Goal: Task Accomplishment & Management: Use online tool/utility

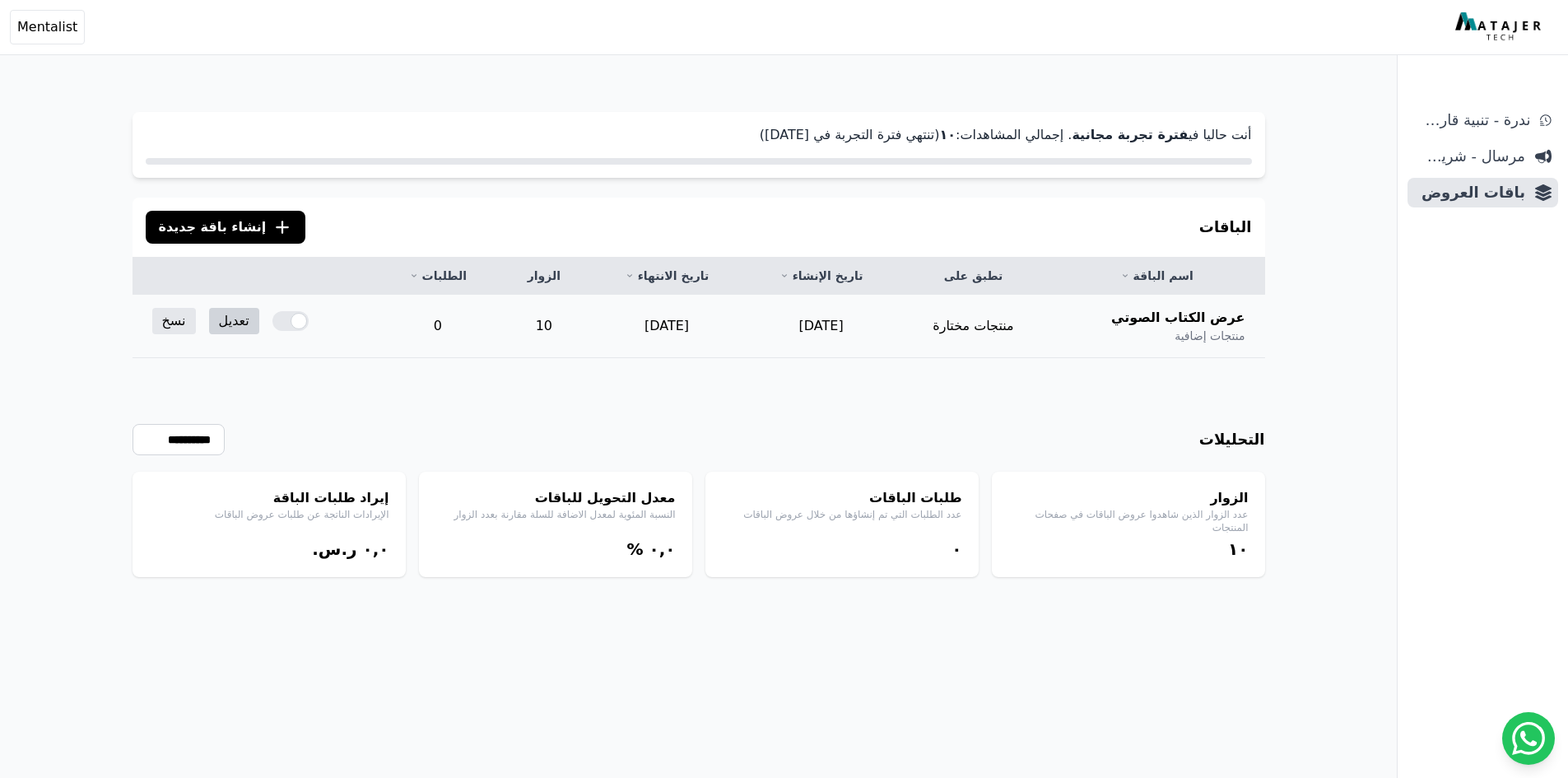
click at [240, 329] on link "تعديل" at bounding box center [234, 321] width 51 height 27
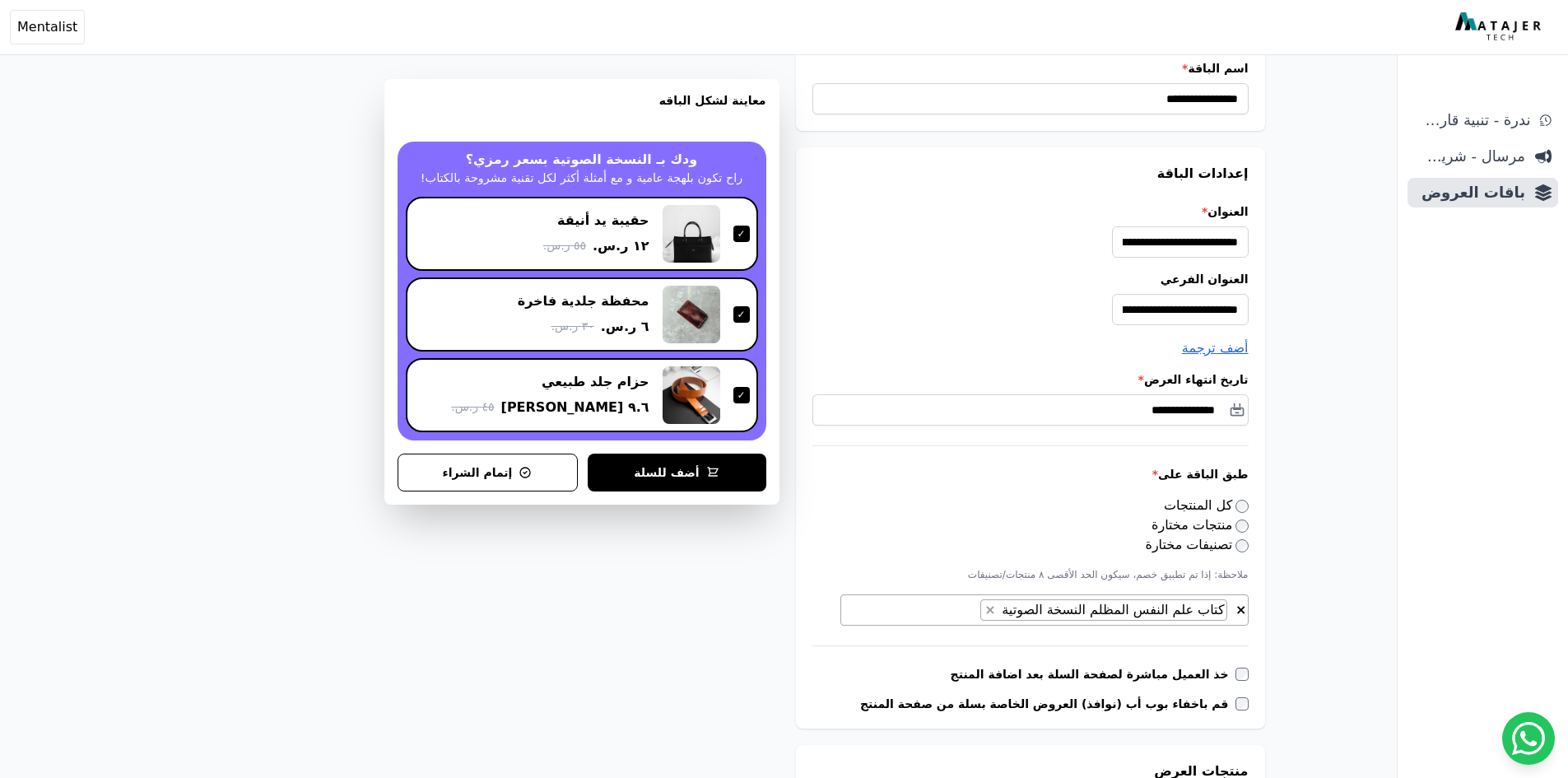
scroll to position [82, 0]
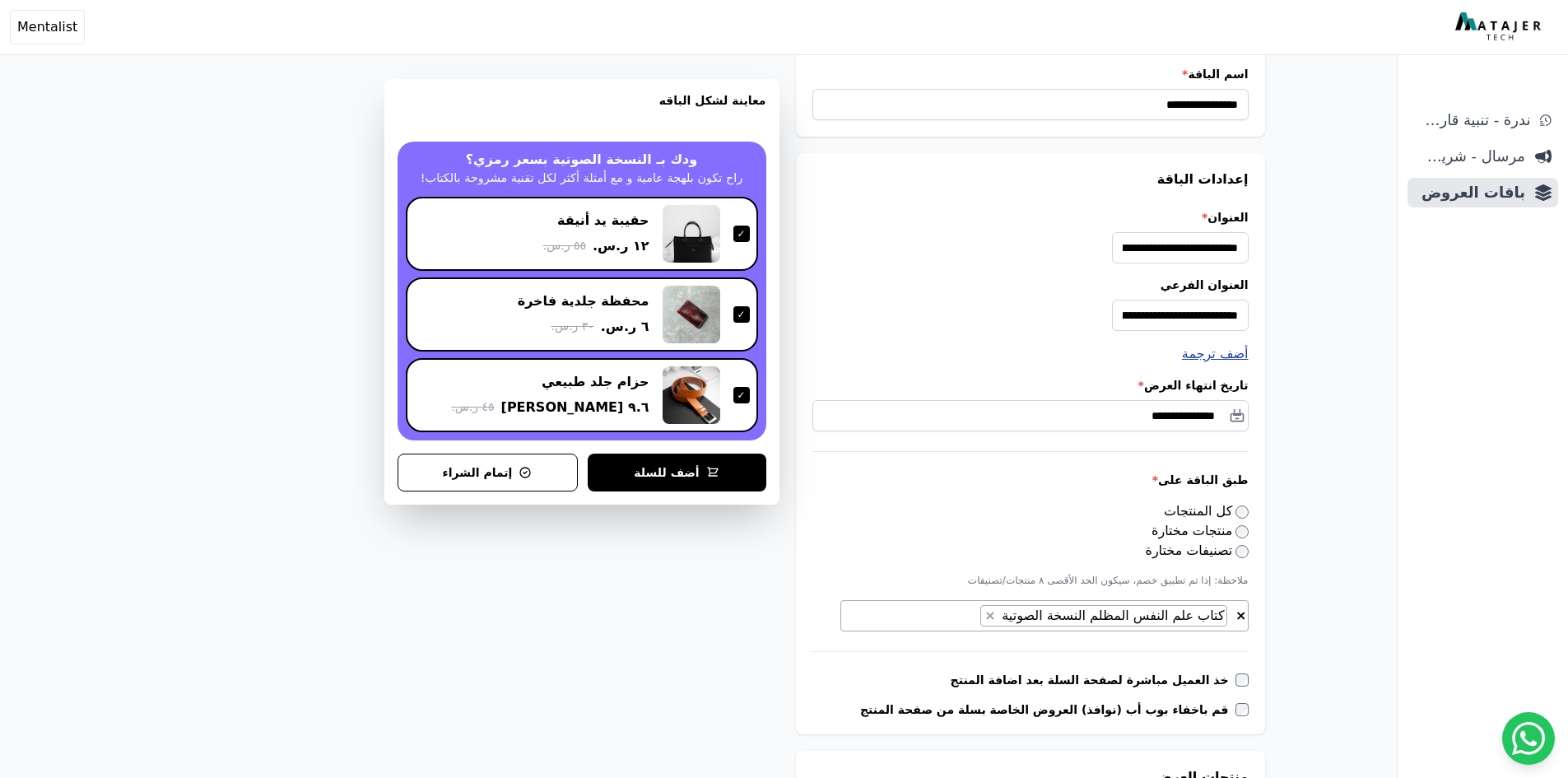
click at [1212, 360] on span "أضف ترجمة" at bounding box center [1214, 354] width 67 height 16
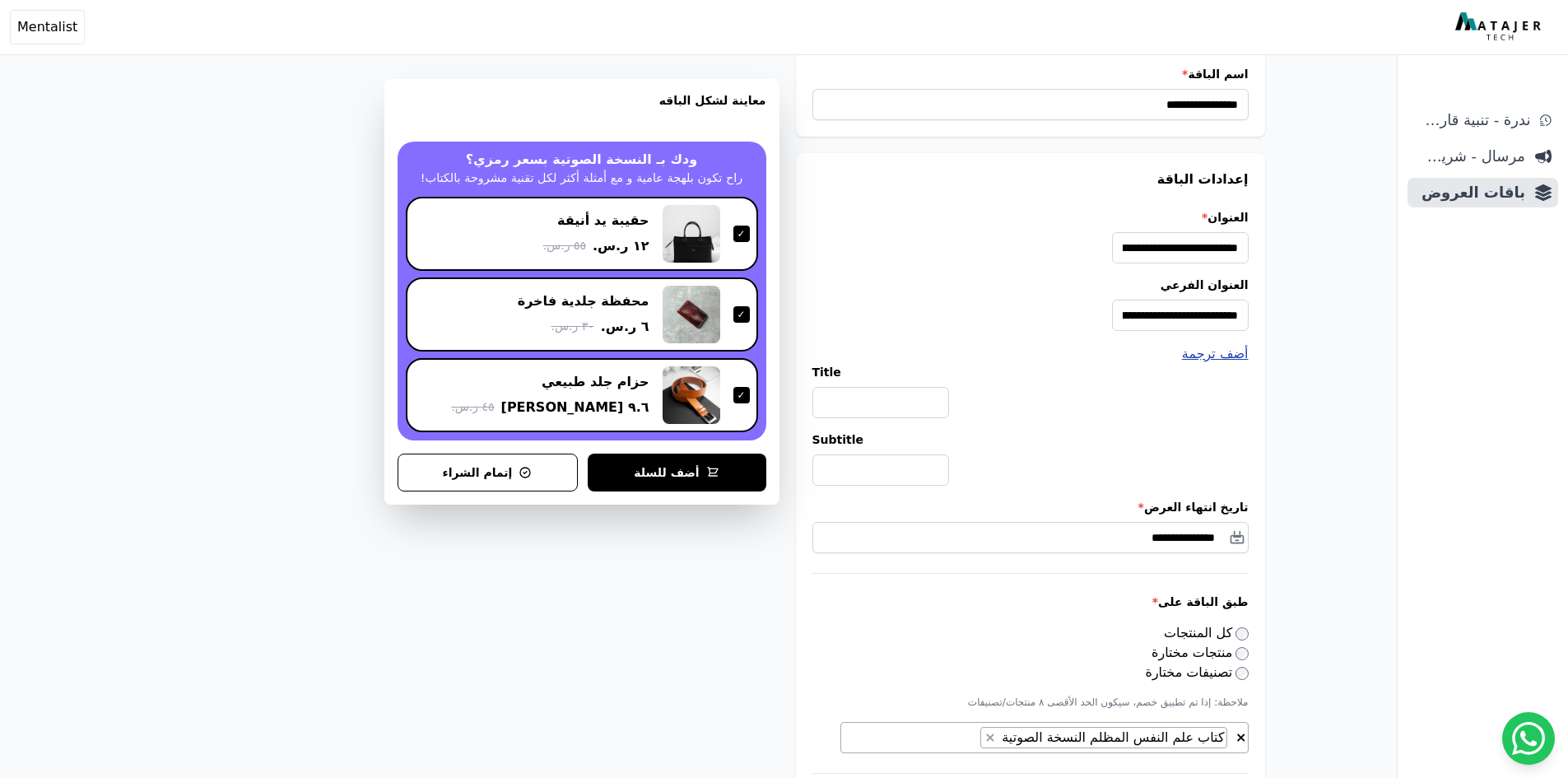
click at [1214, 356] on span "أضف ترجمة" at bounding box center [1214, 354] width 67 height 16
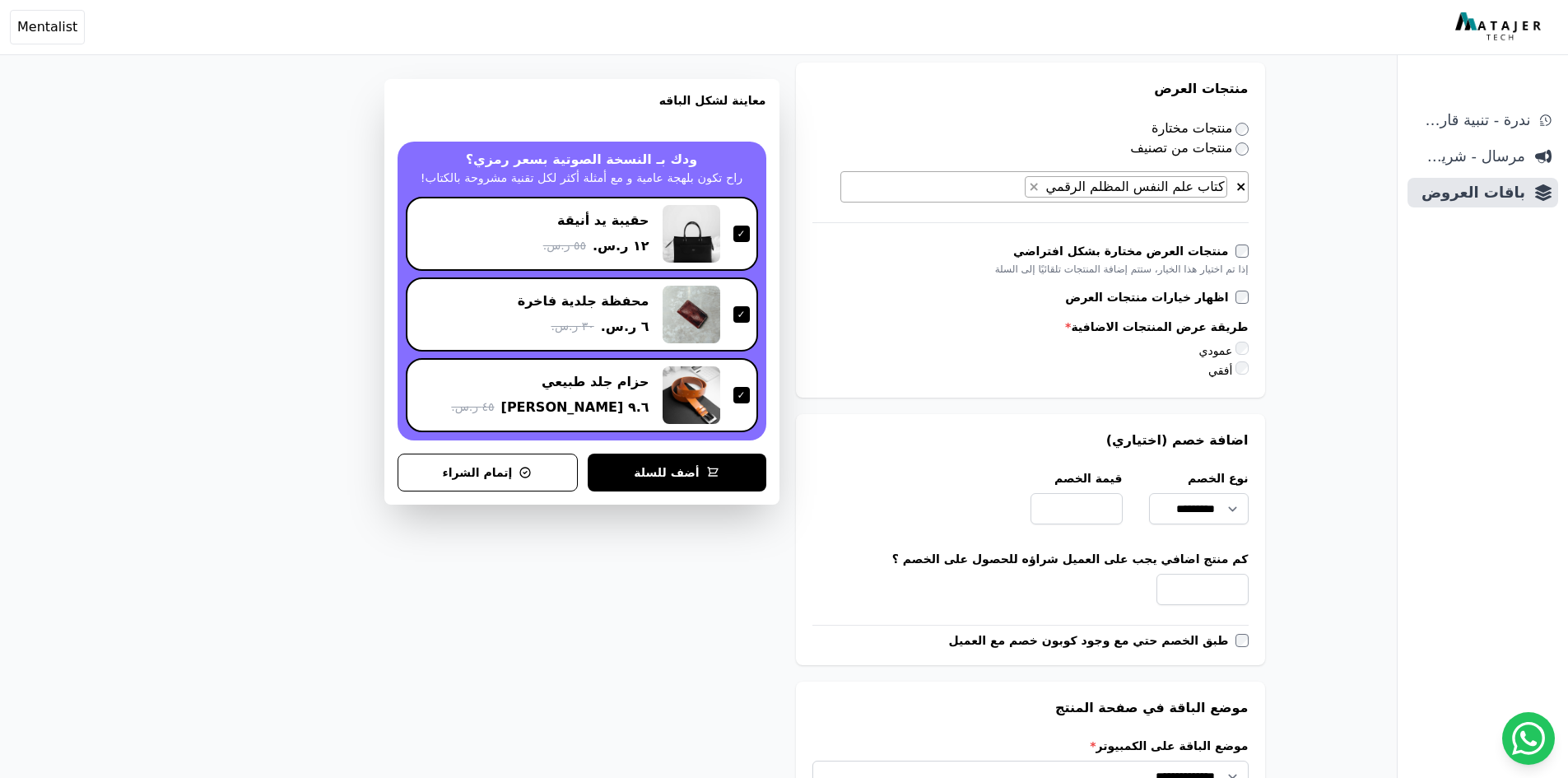
scroll to position [823, 0]
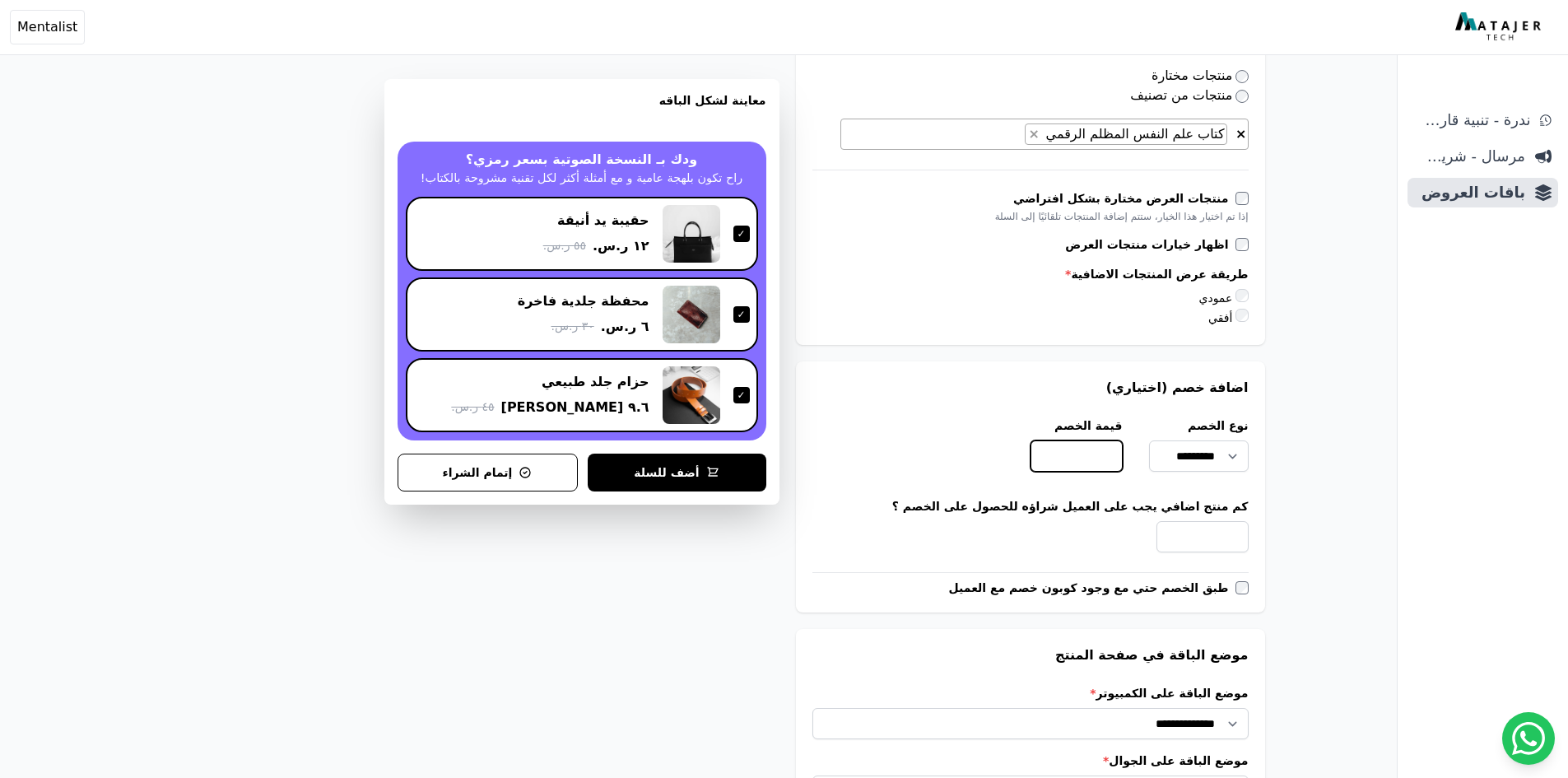
click at [1098, 467] on input "****" at bounding box center [1076, 455] width 92 height 31
click at [1166, 459] on select "********* ********* *****" at bounding box center [1198, 455] width 99 height 31
click at [1317, 476] on div "**********" at bounding box center [699, 337] width 1264 height 2189
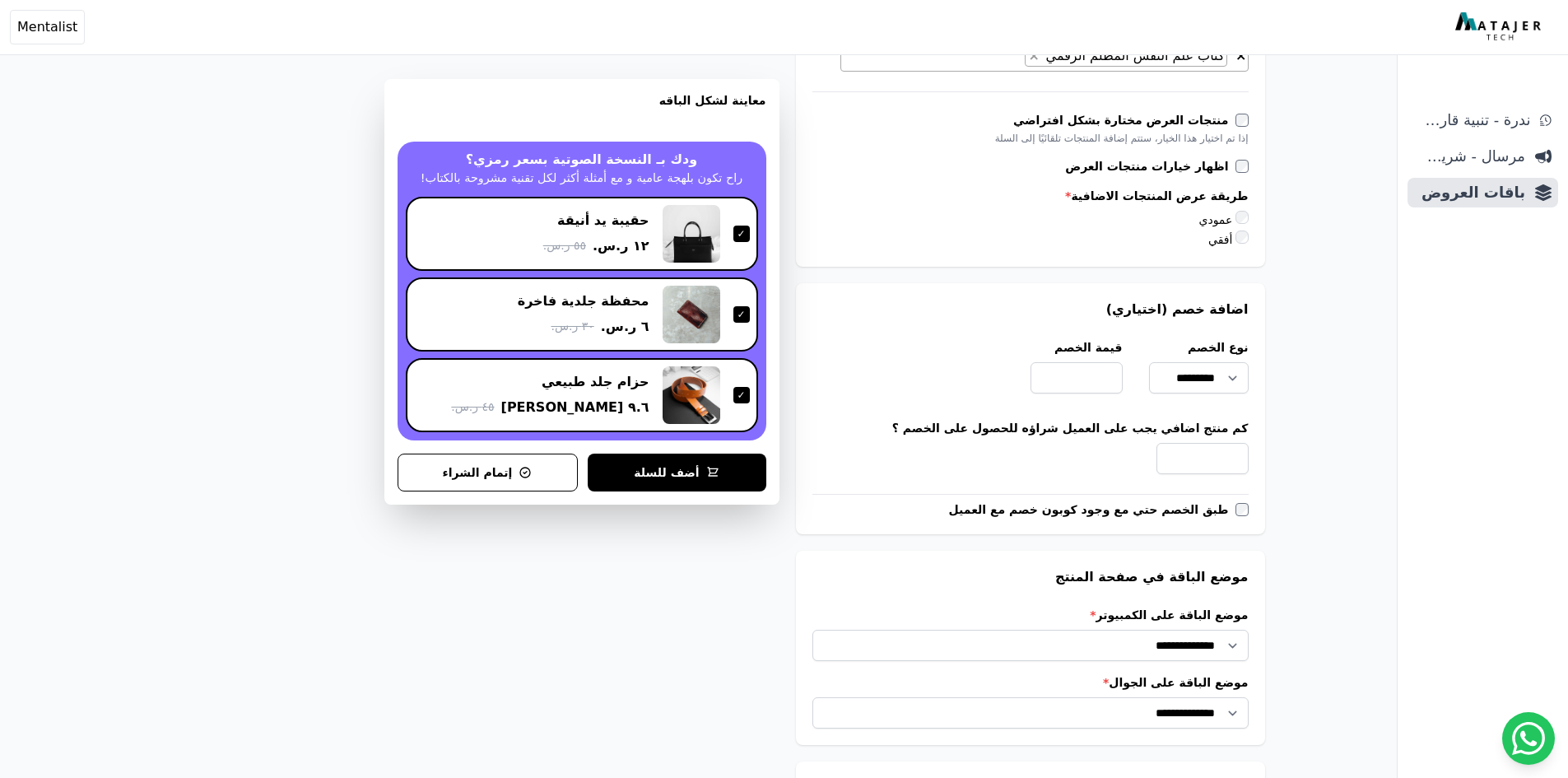
scroll to position [905, 0]
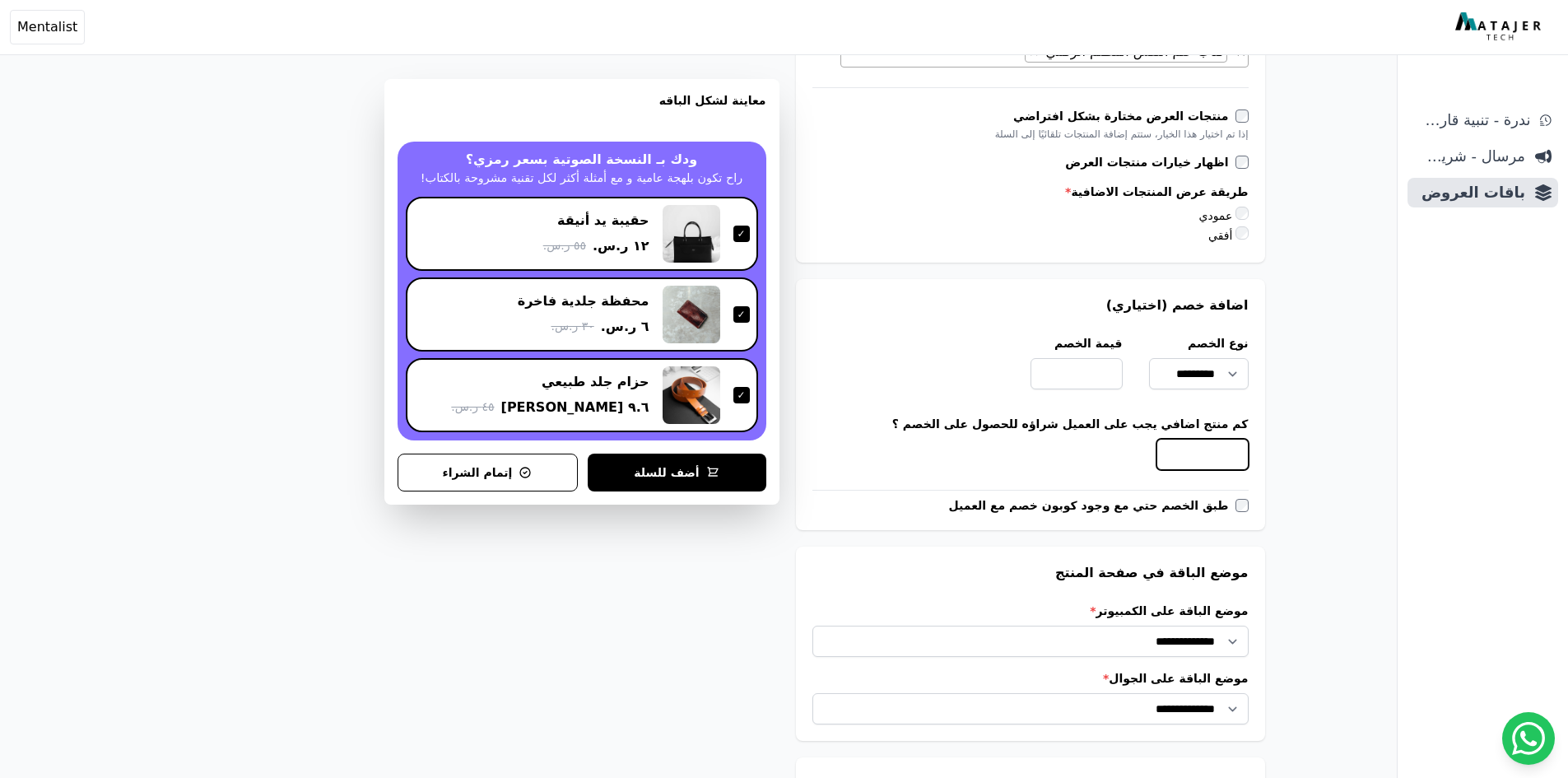
click at [1228, 455] on input "*" at bounding box center [1202, 453] width 92 height 31
click at [1231, 460] on input "*" at bounding box center [1202, 453] width 92 height 31
click at [1245, 463] on input "*" at bounding box center [1202, 453] width 92 height 31
click at [1220, 462] on input "*" at bounding box center [1202, 453] width 92 height 31
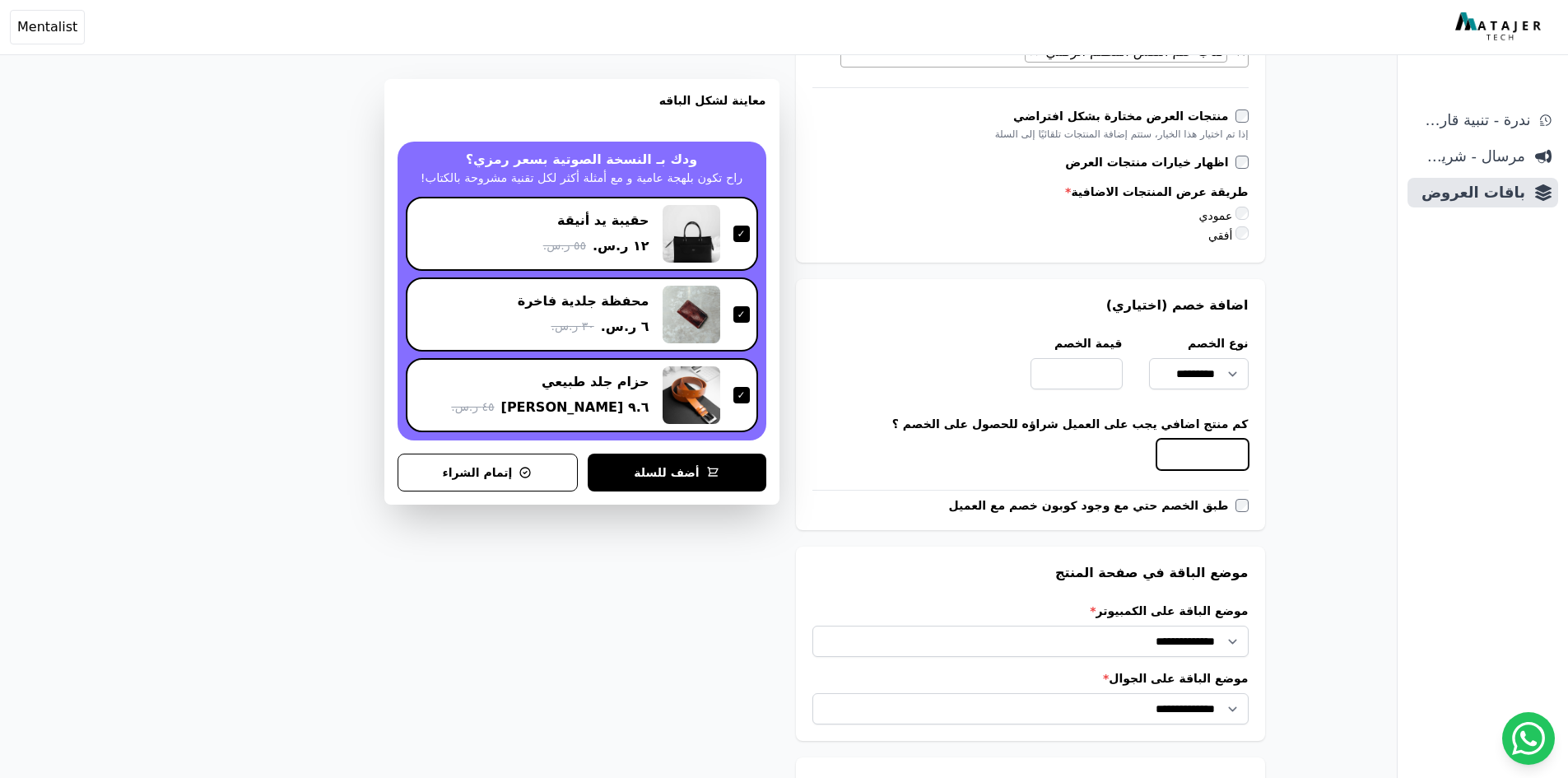
click at [1220, 462] on input "*" at bounding box center [1202, 453] width 92 height 31
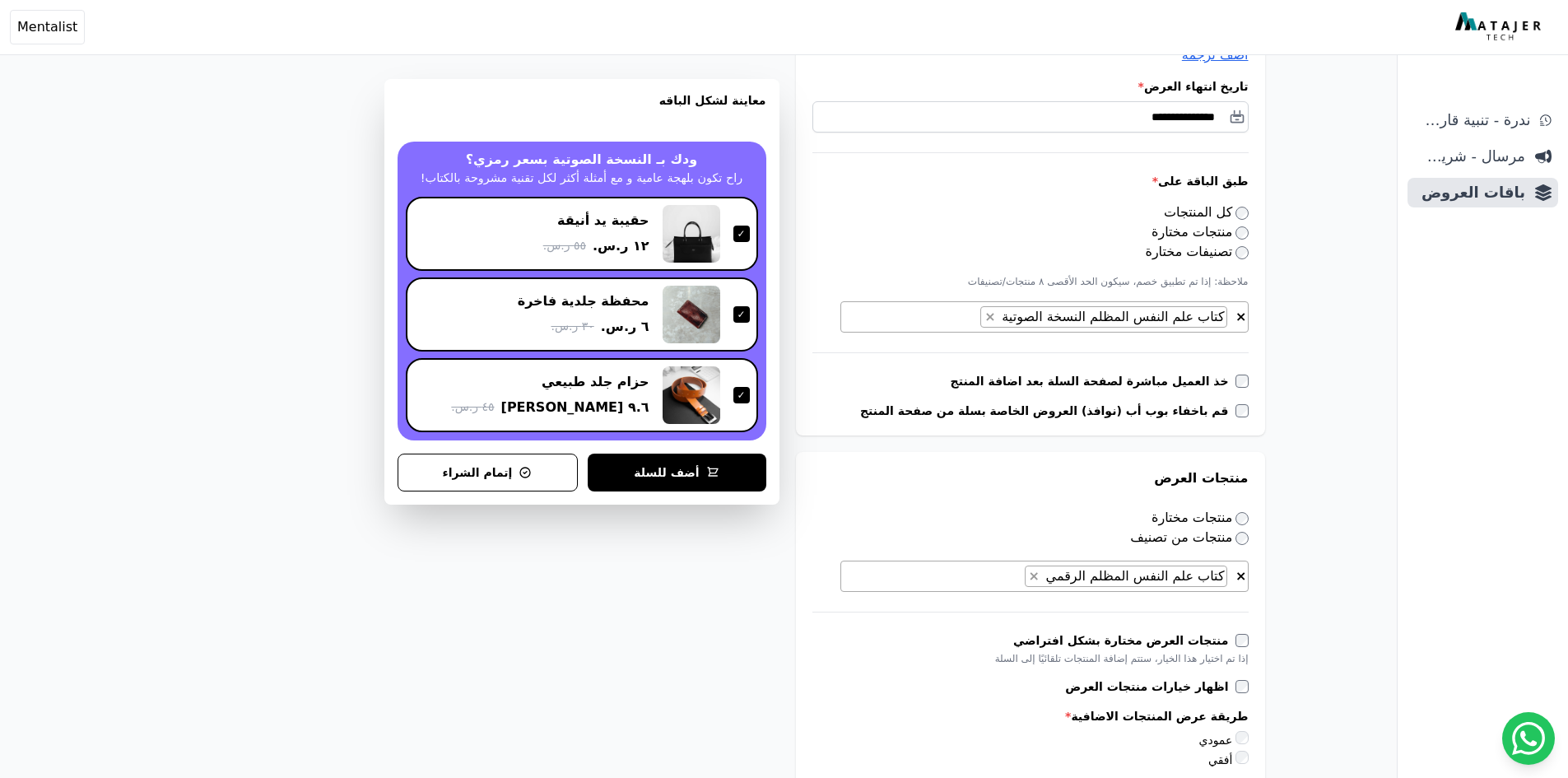
scroll to position [82, 0]
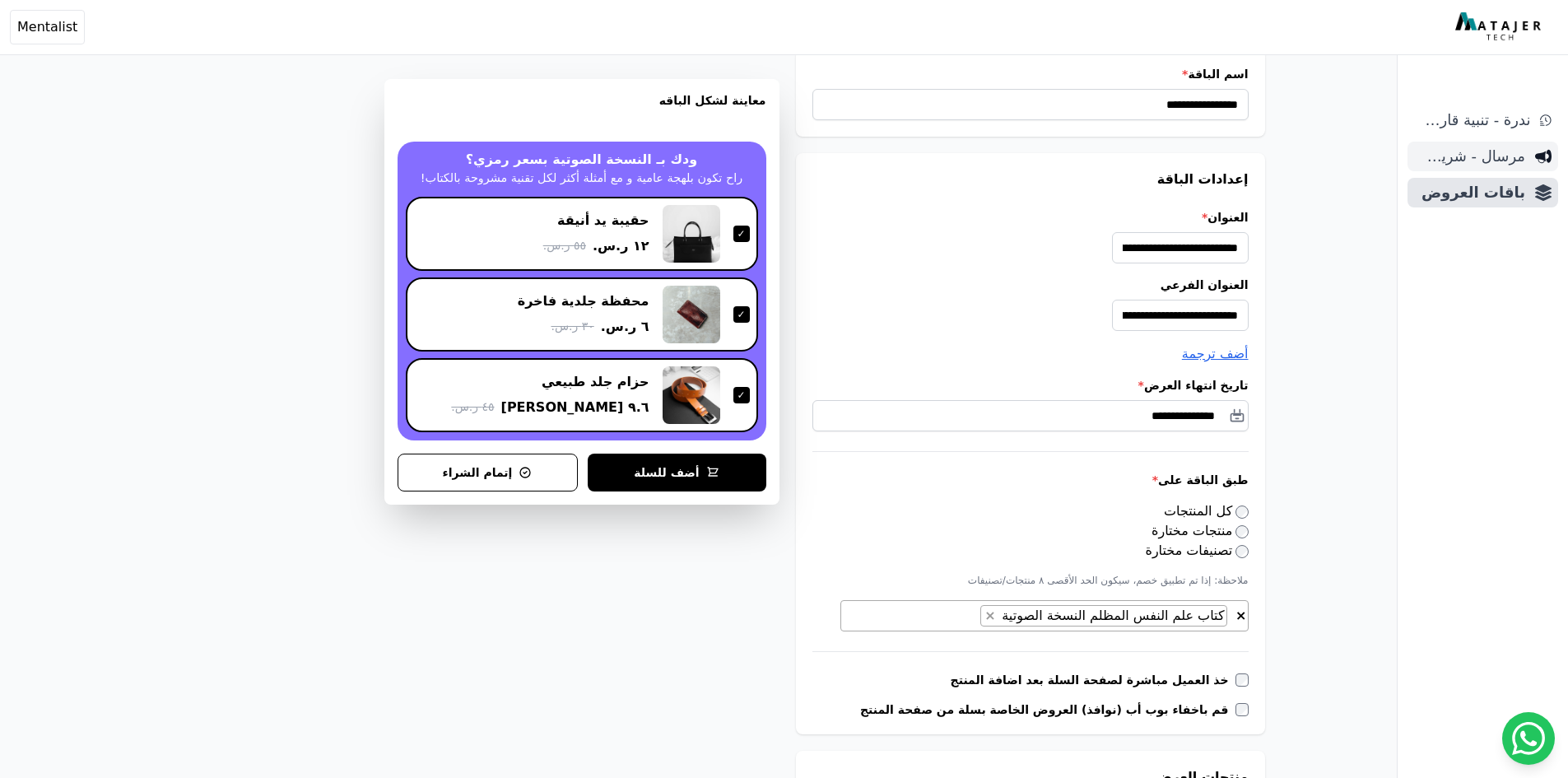
click at [1541, 160] on icon "Sidebar" at bounding box center [1542, 156] width 17 height 17
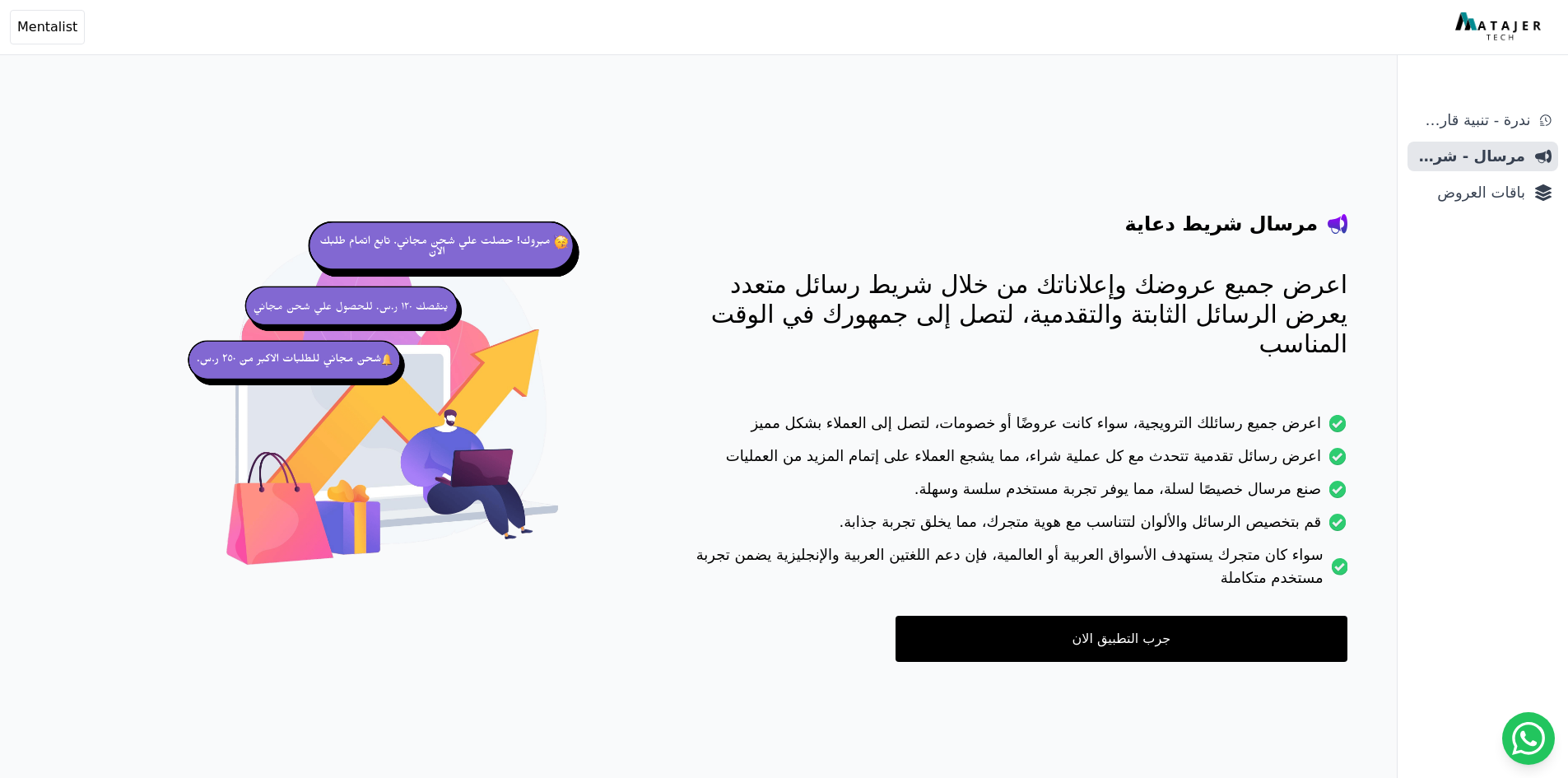
click at [1529, 213] on div "ندرة - تنبية قارب علي النفاذ مرسال - شريط دعاية باقات العروض" at bounding box center [1482, 441] width 170 height 673
click at [1516, 198] on span "باقات العروض" at bounding box center [1470, 192] width 111 height 23
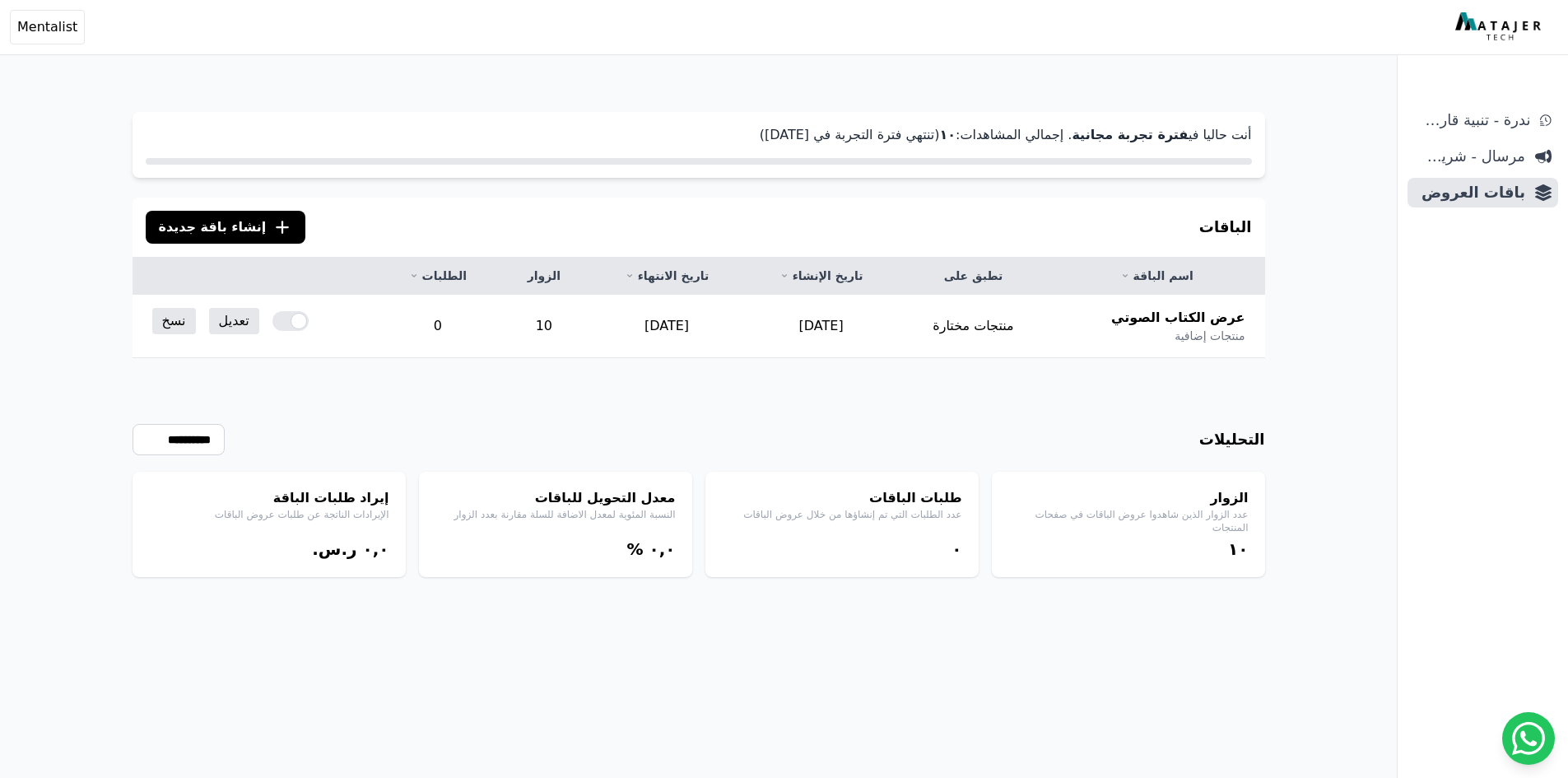
click at [209, 231] on span "إنشاء باقة جديدة" at bounding box center [213, 228] width 107 height 20
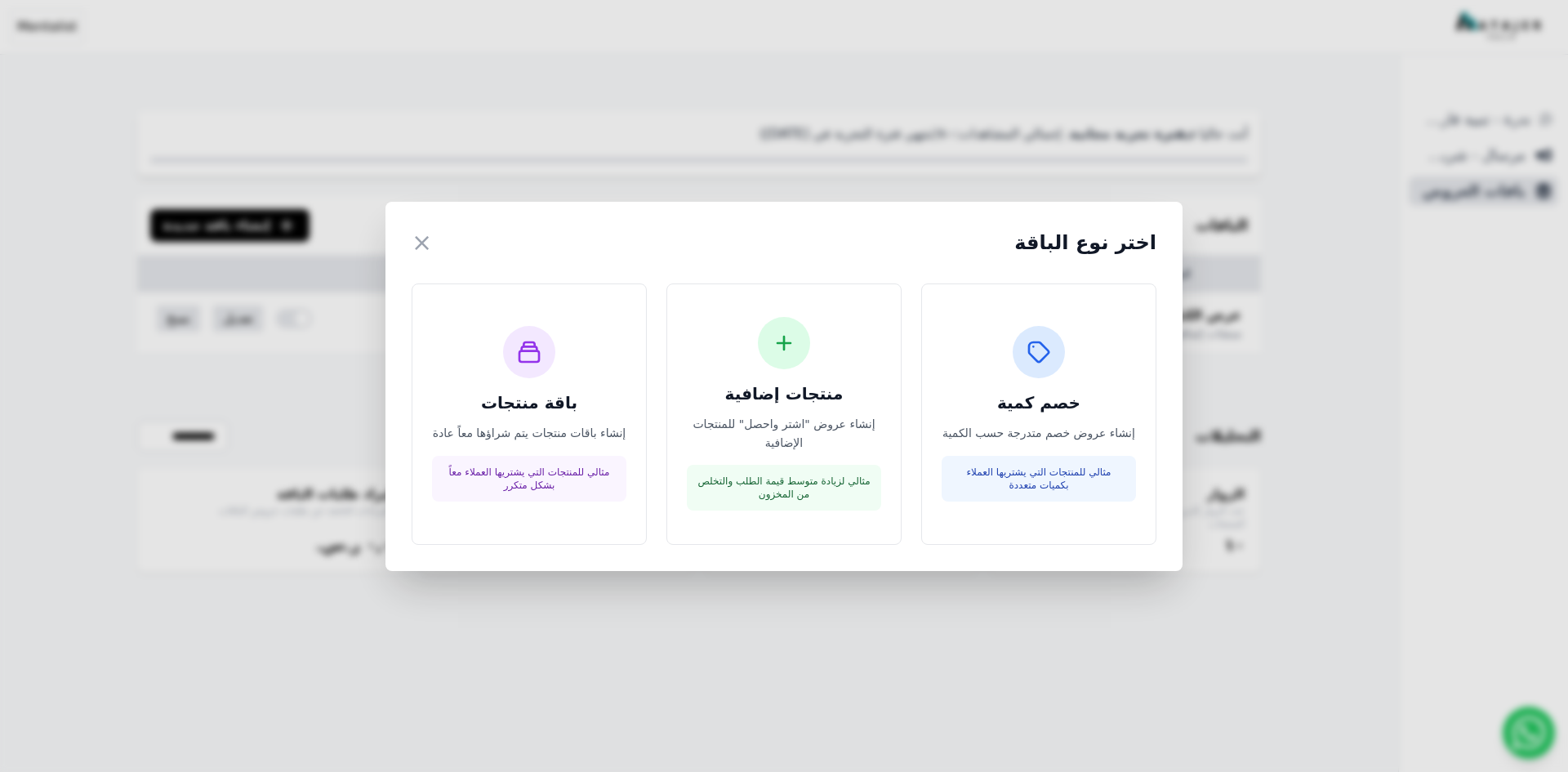
click at [1464, 335] on div "اختر نوع الباقة × خصم كمية إنشاء عروض خصم متدرجة حسب الكمية مثالي للمنتجات التي…" at bounding box center [784, 386] width 1568 height 772
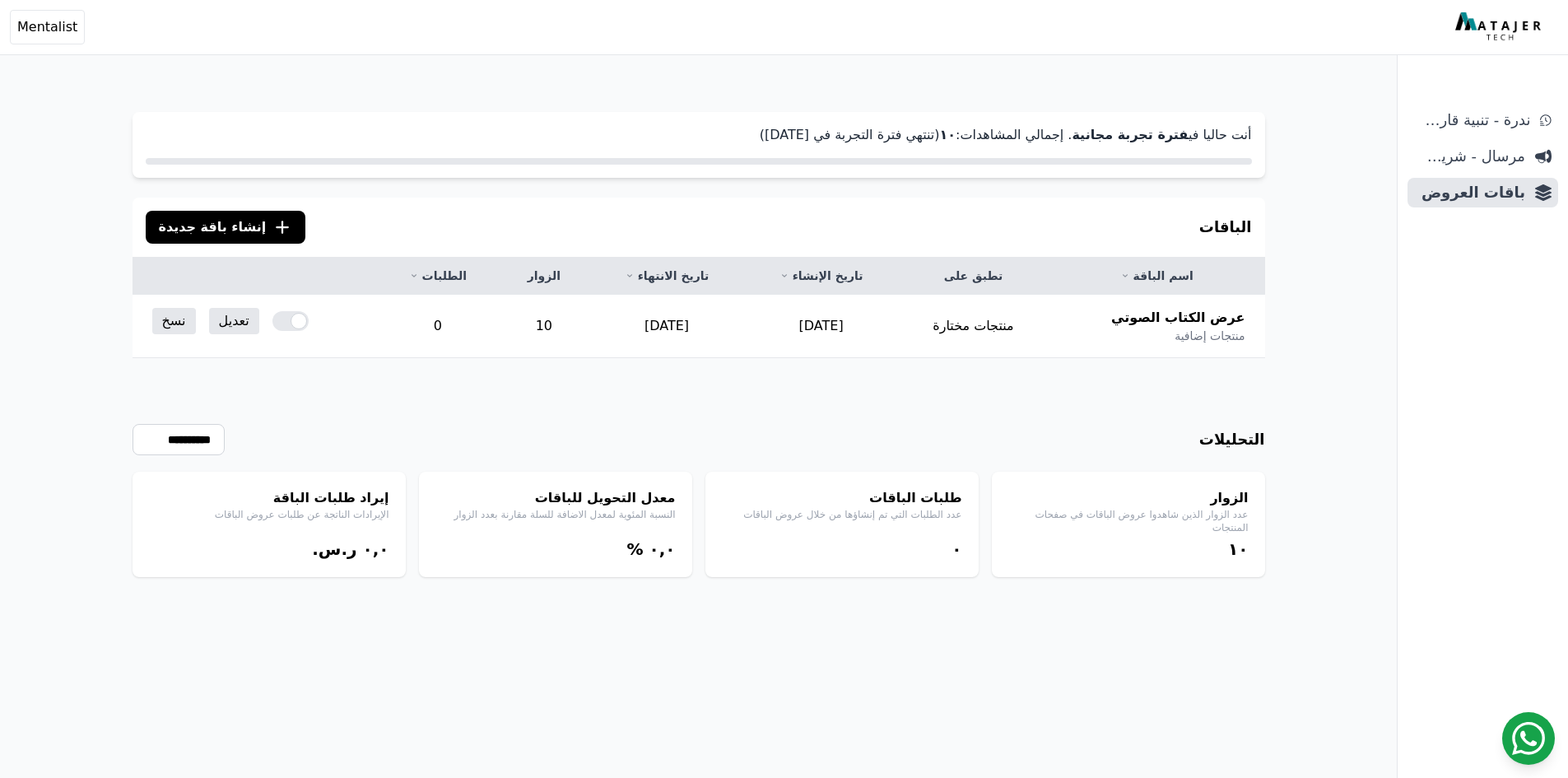
click at [1540, 726] on icon at bounding box center [1527, 737] width 33 height 33
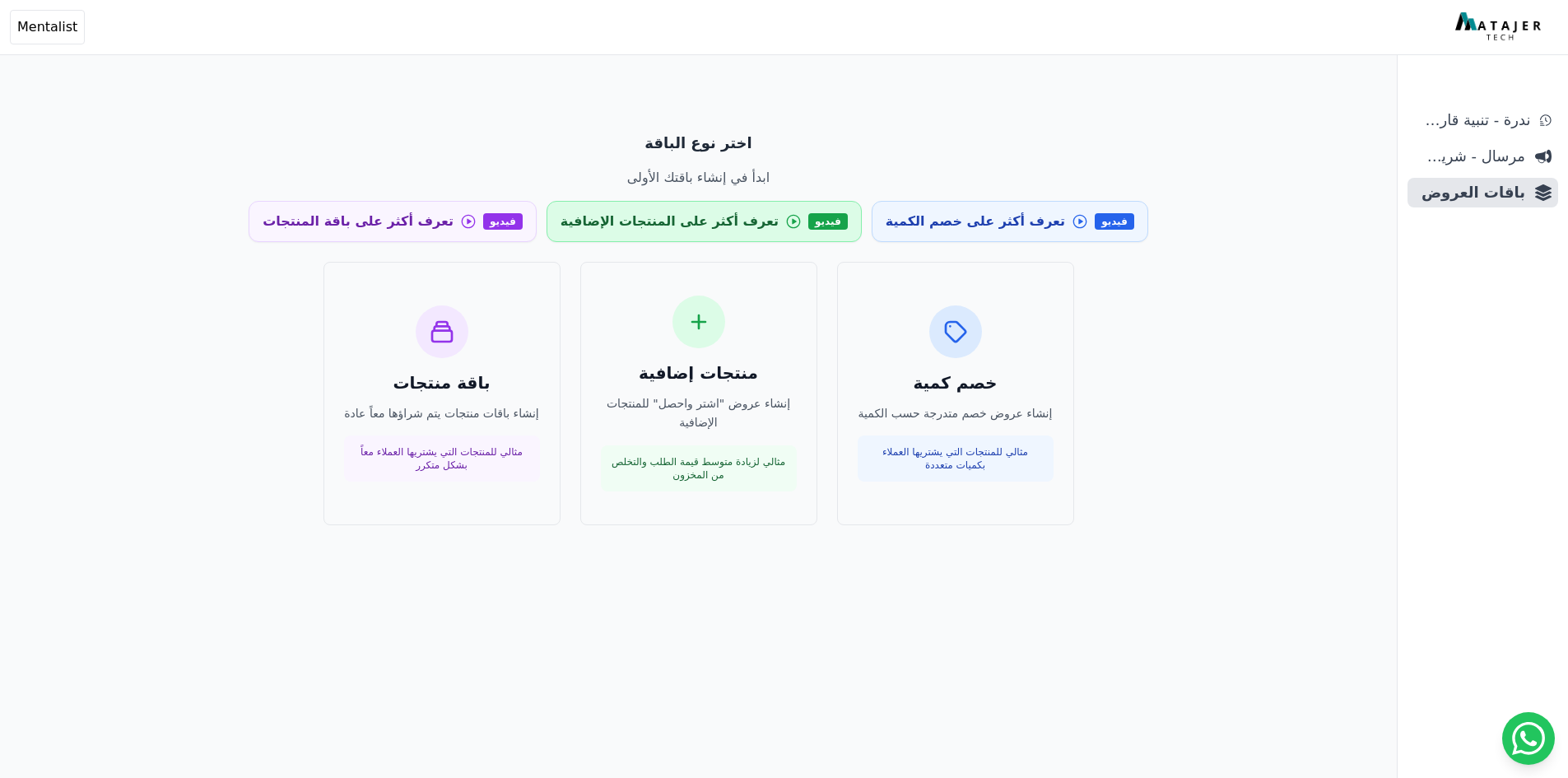
click at [725, 235] on link "فيديو تعرف أكثر على المنتجات الإضافية" at bounding box center [704, 221] width 315 height 41
